Goal: Task Accomplishment & Management: Manage account settings

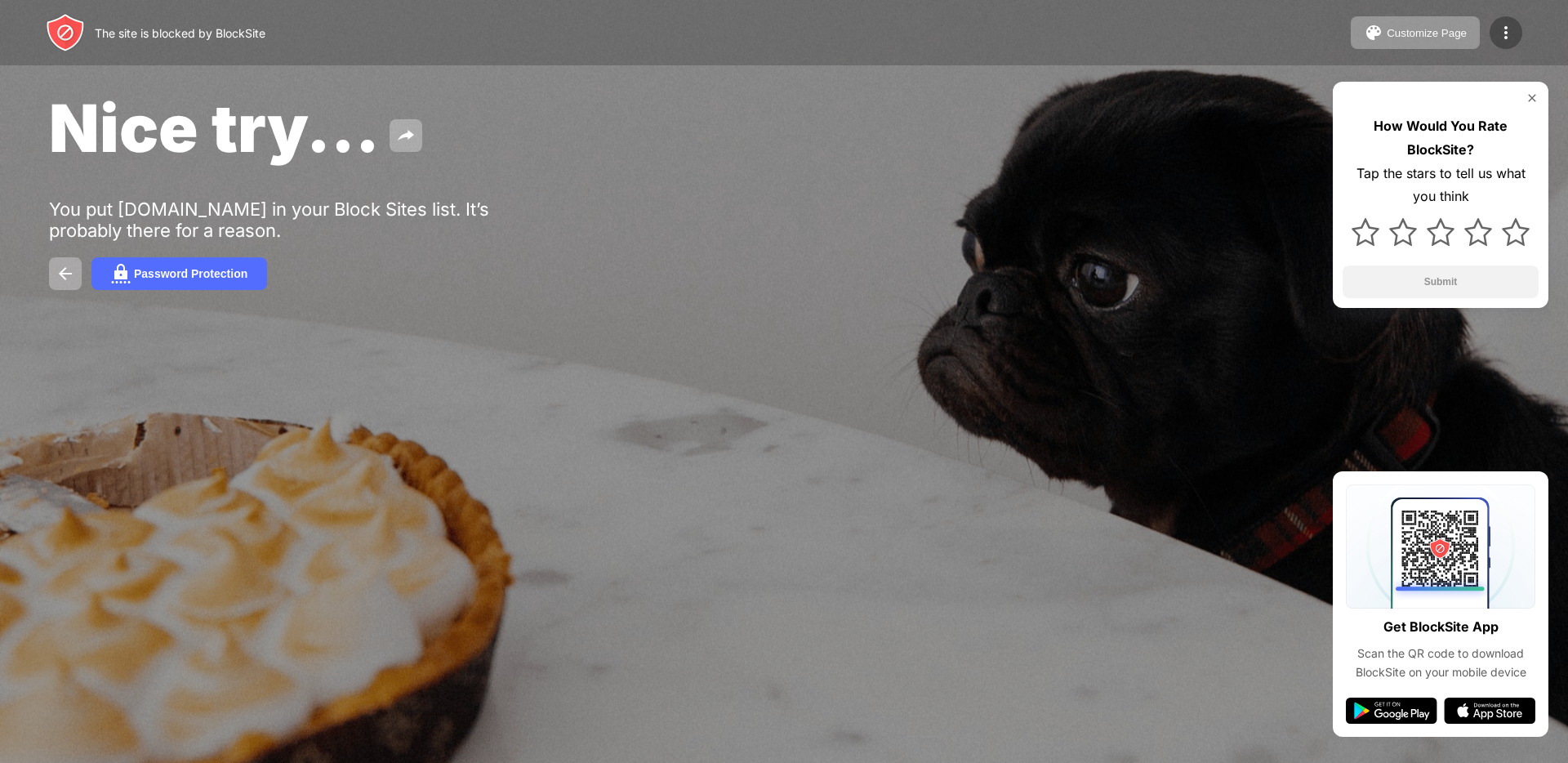
click at [1508, 37] on img at bounding box center [1506, 32] width 20 height 20
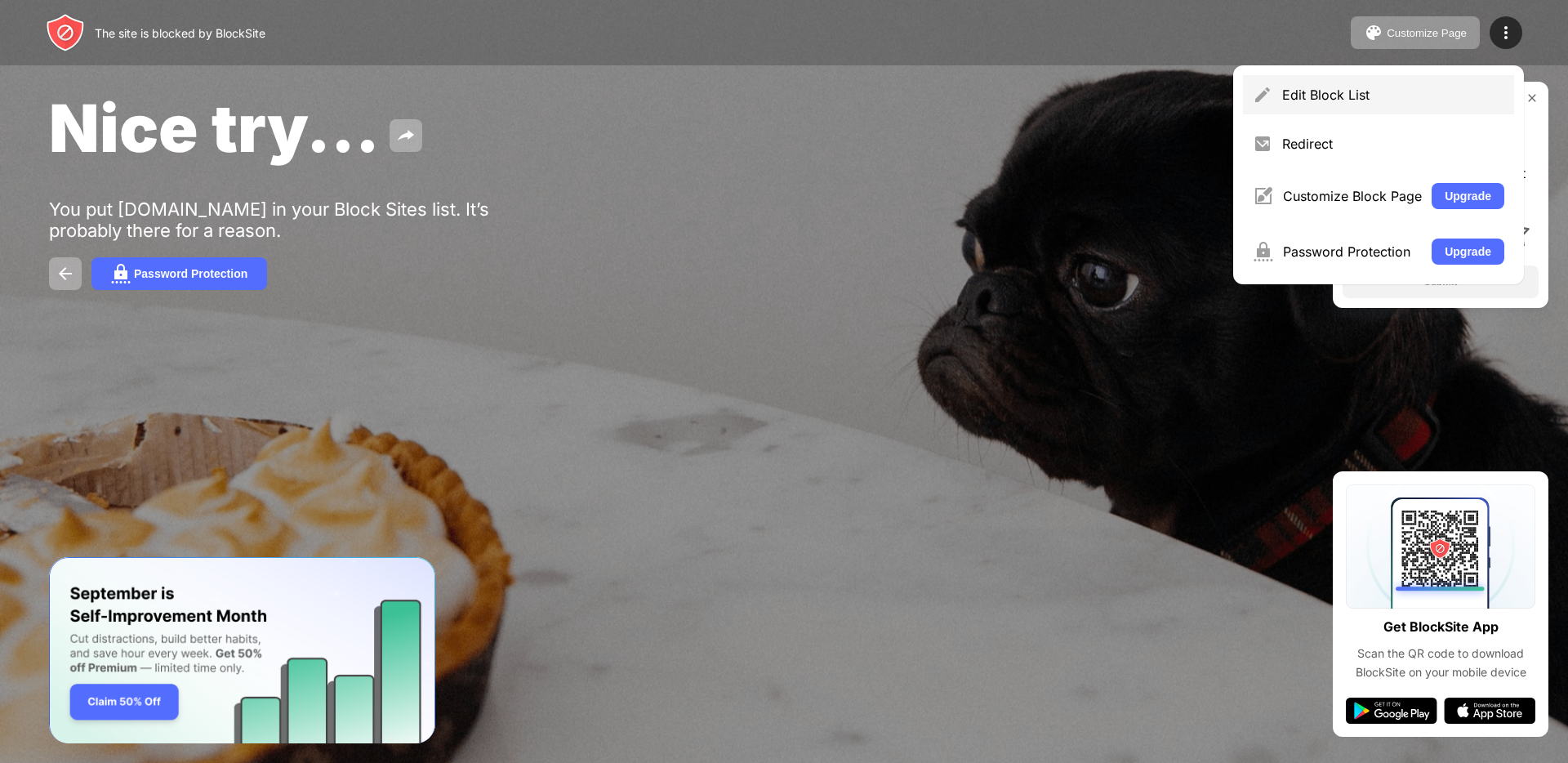
click at [1368, 91] on div "Edit Block List" at bounding box center [1394, 94] width 223 height 16
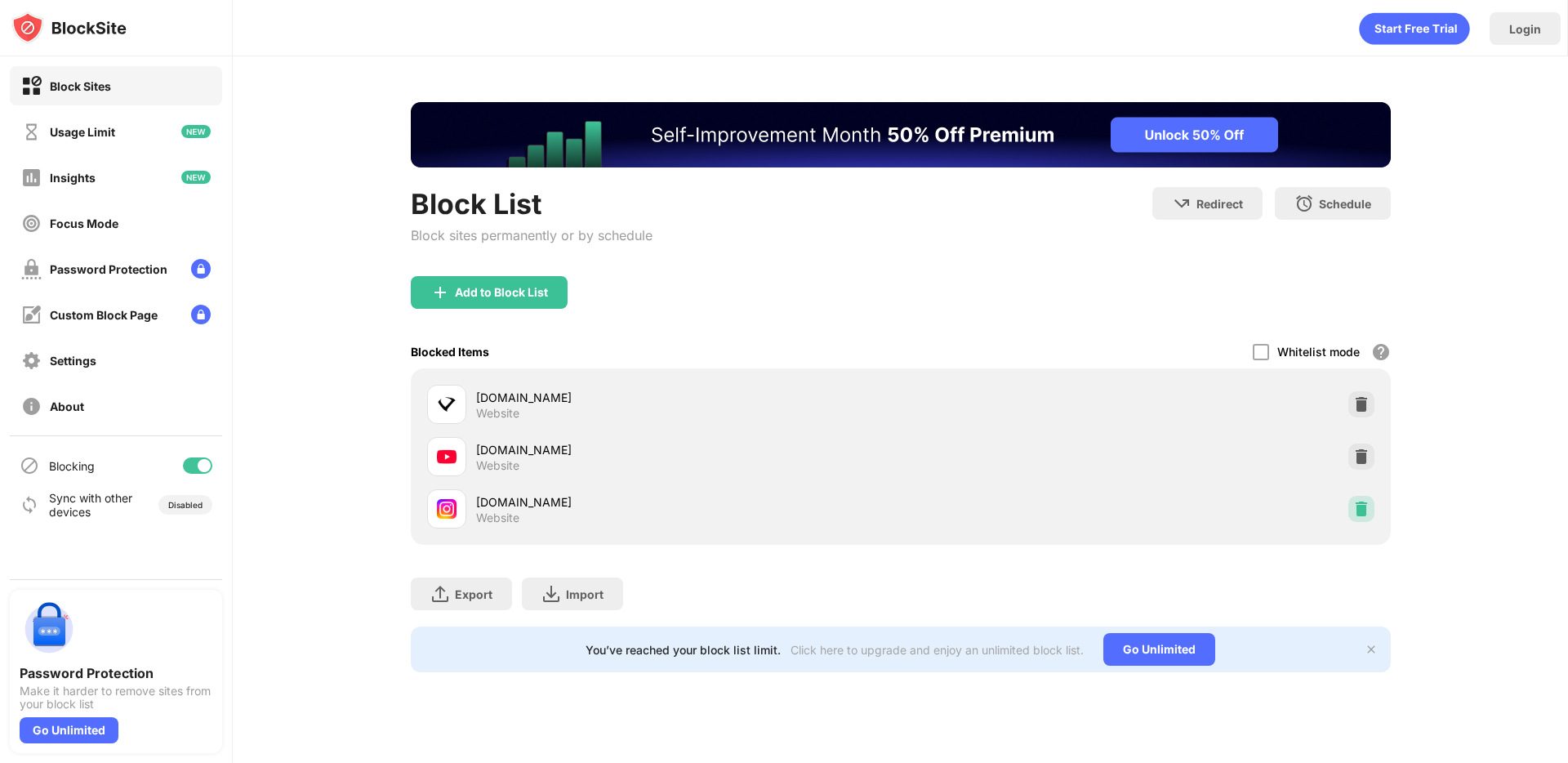
click at [1353, 508] on img at bounding box center [1361, 508] width 16 height 16
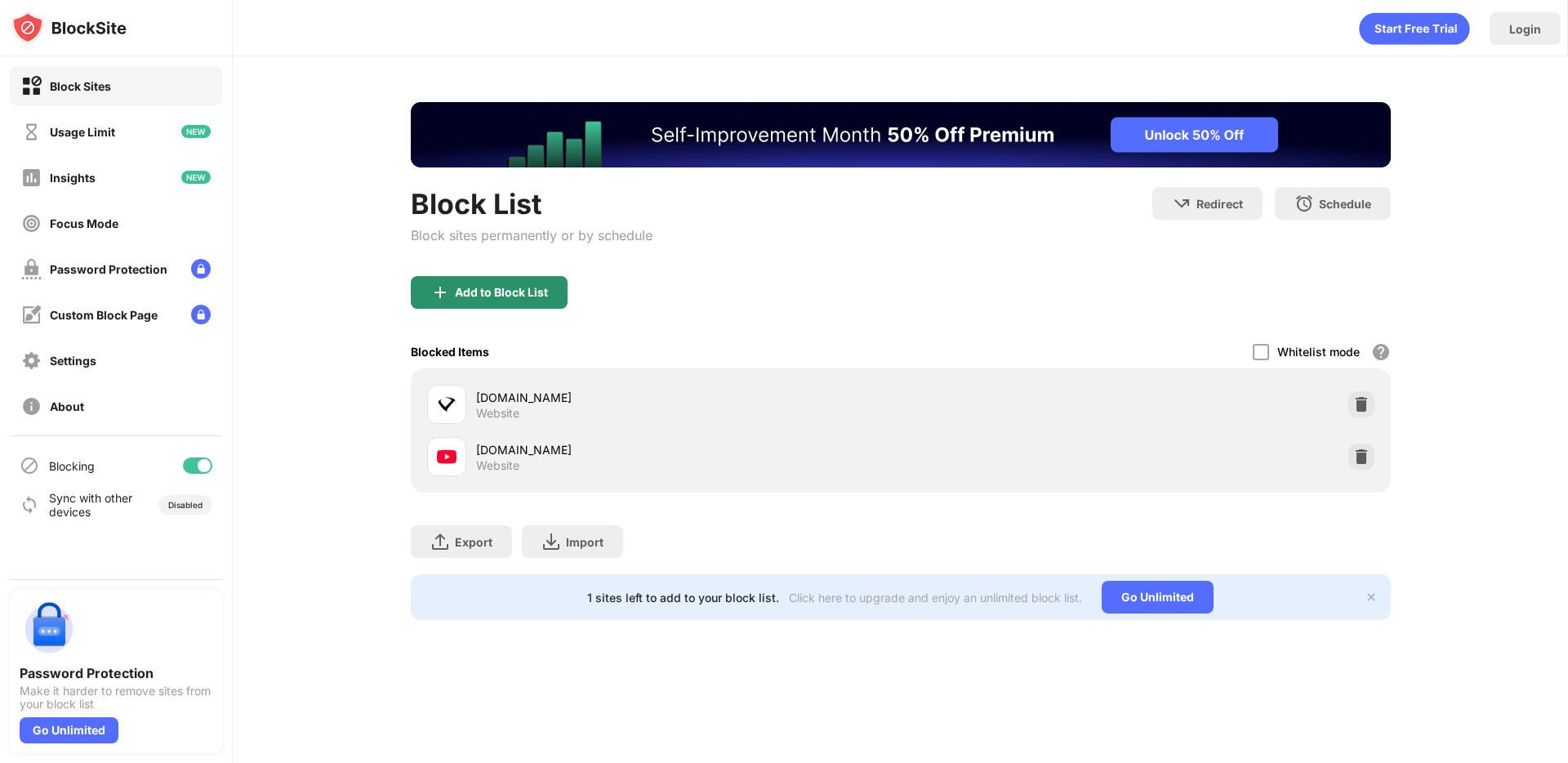
click at [536, 248] on div "Block List Block sites permanently or by schedule" at bounding box center [532, 231] width 241 height 89
click at [535, 261] on div "Block List Block sites permanently or by schedule" at bounding box center [532, 231] width 241 height 89
click at [529, 276] on div "Add to Block List" at bounding box center [489, 292] width 157 height 33
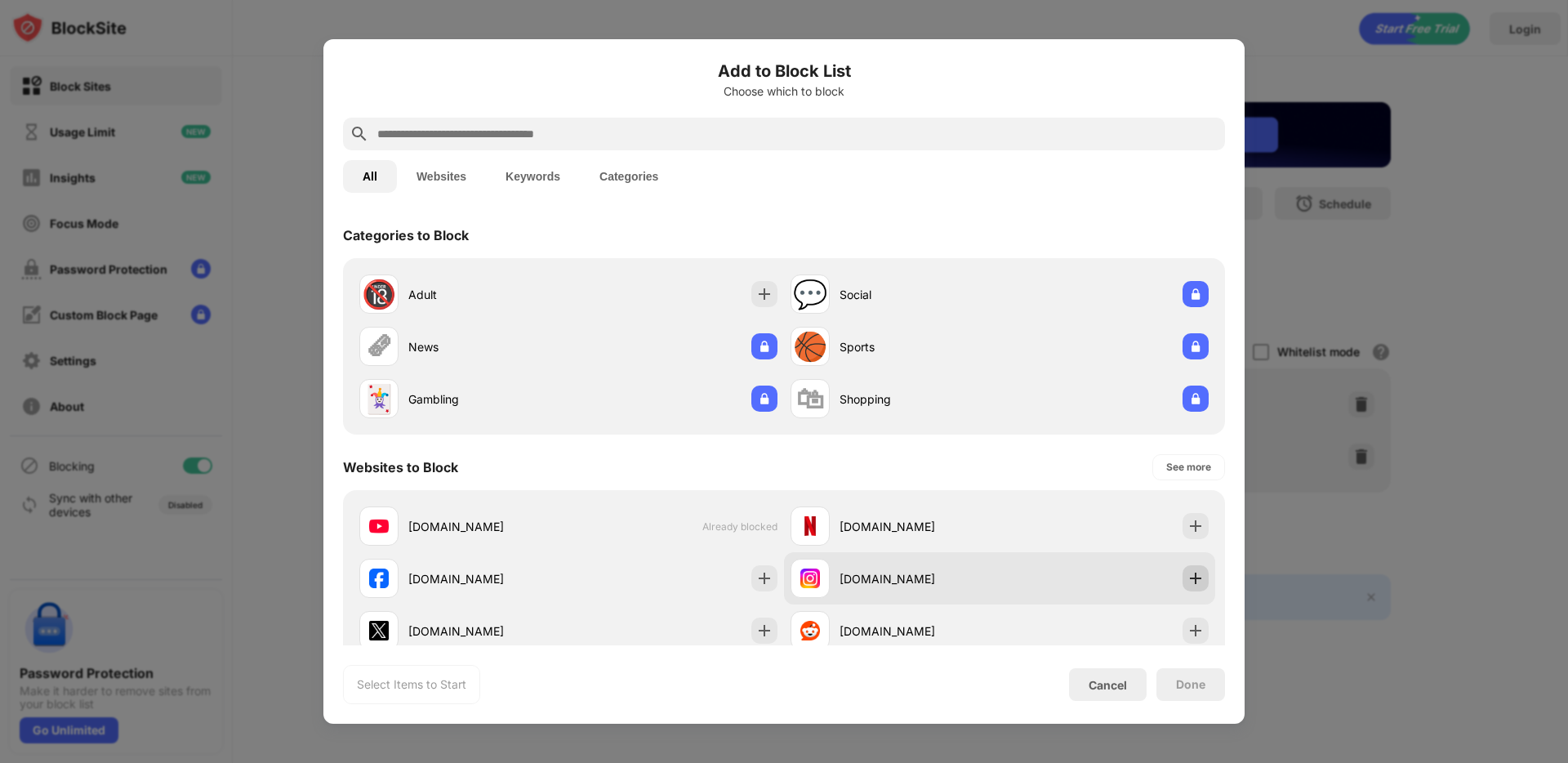
click at [1182, 589] on div at bounding box center [1196, 578] width 26 height 26
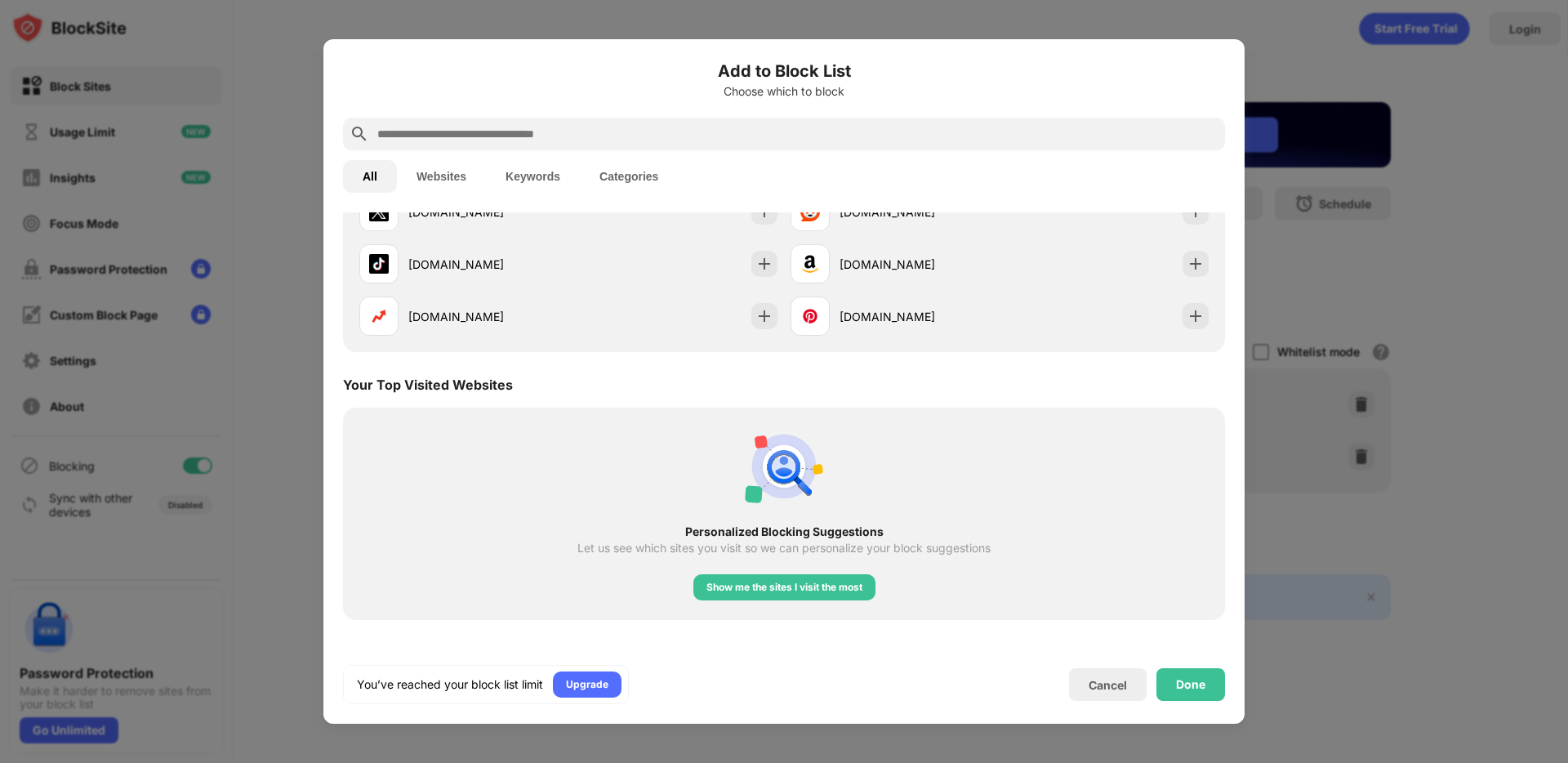
scroll to position [616, 0]
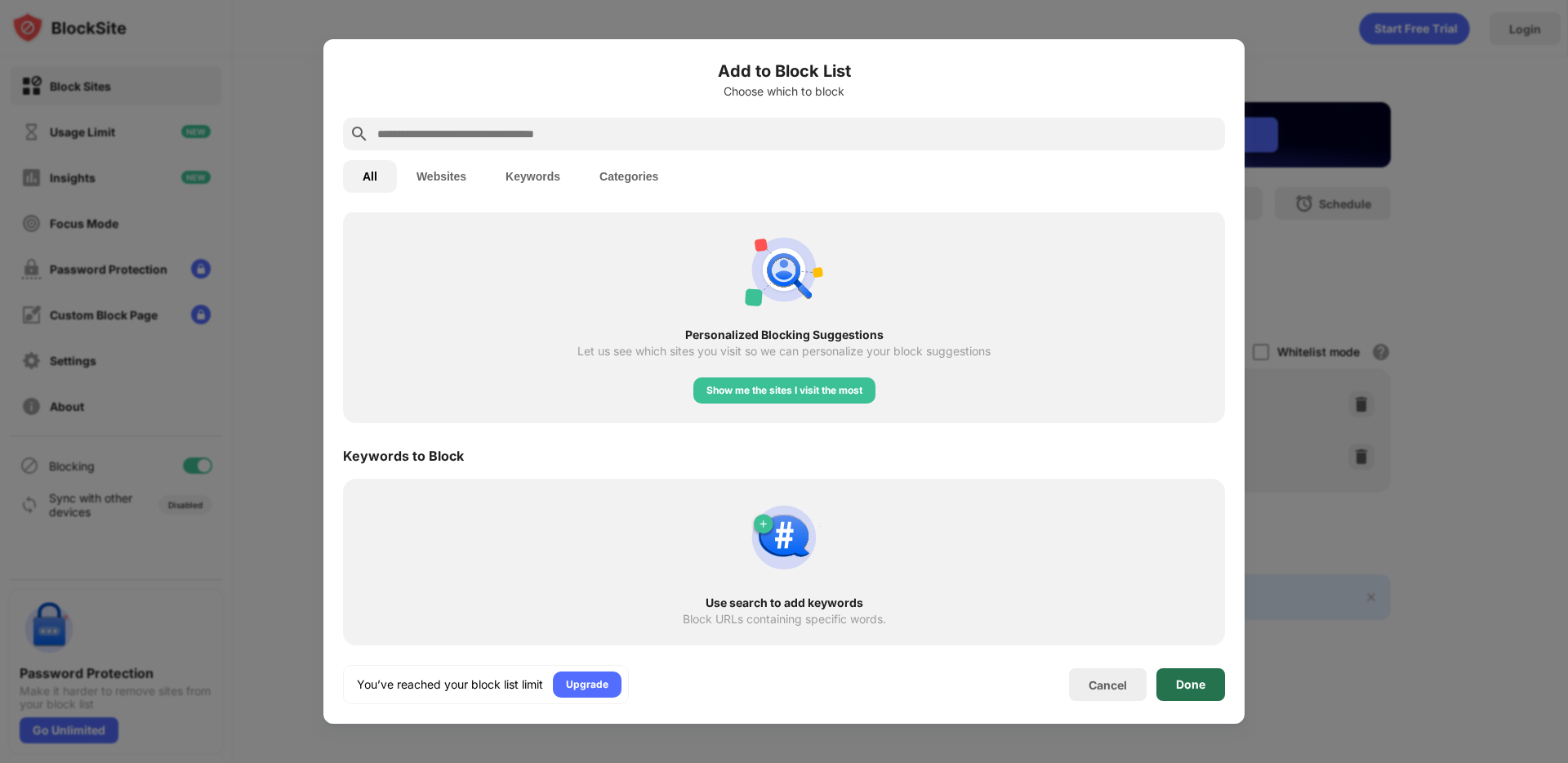
click at [1204, 689] on div "Done" at bounding box center [1190, 685] width 29 height 13
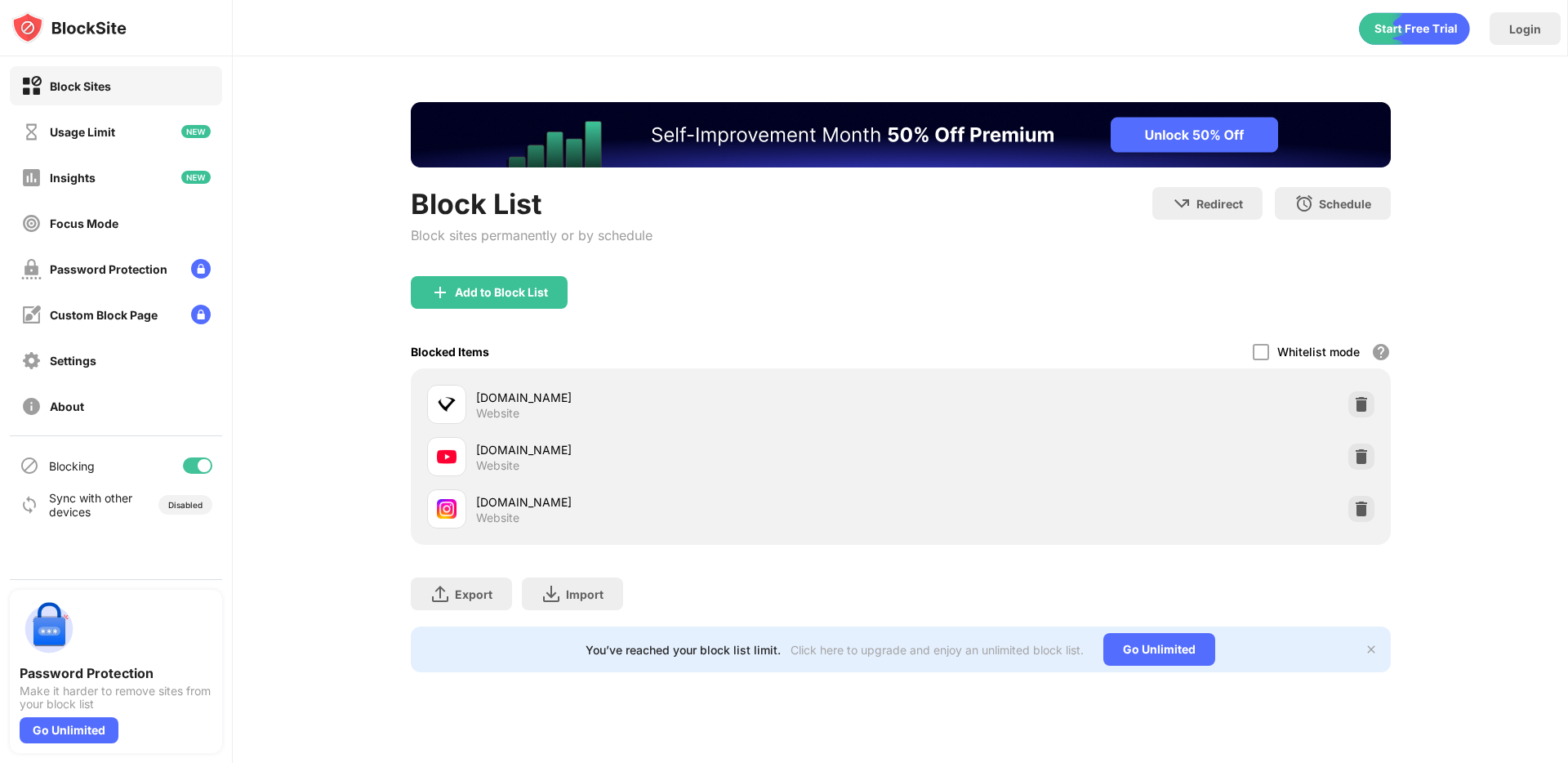
scroll to position [0, 0]
